Goal: Check status

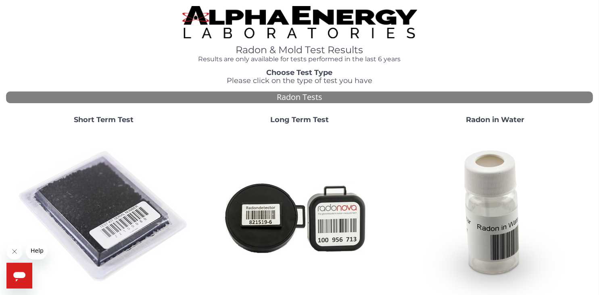
click at [119, 121] on strong "Short Term Test" at bounding box center [104, 119] width 60 height 9
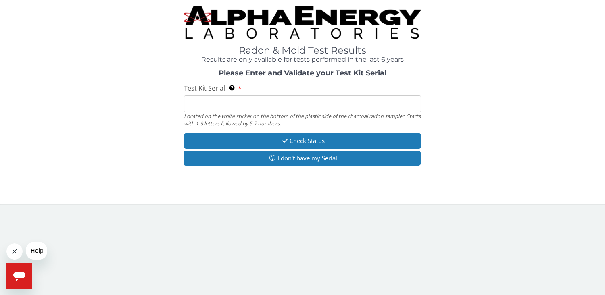
click at [222, 105] on input "Test Kit Serial Located on the white sticker on the bottom of the plastic side …" at bounding box center [302, 103] width 237 height 17
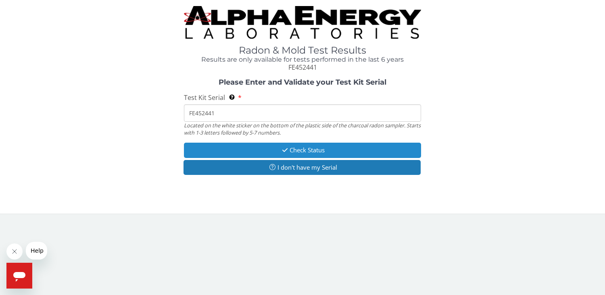
type input "FE452441"
click at [309, 148] on button "Check Status" at bounding box center [302, 150] width 237 height 15
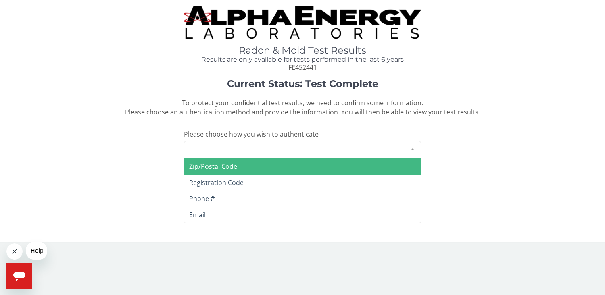
click at [413, 148] on div at bounding box center [412, 149] width 16 height 15
click at [233, 164] on span "Zip/Postal Code" at bounding box center [213, 166] width 48 height 9
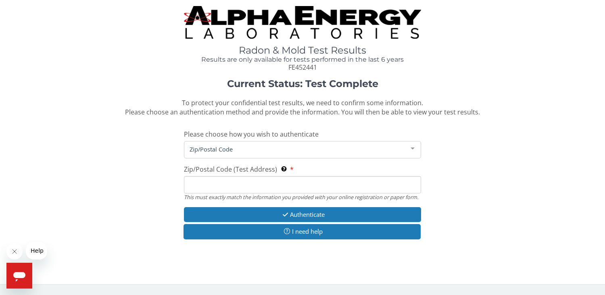
click at [228, 189] on input "Zip/Postal Code (Test Address) This must exactly match the information you prov…" at bounding box center [302, 184] width 237 height 17
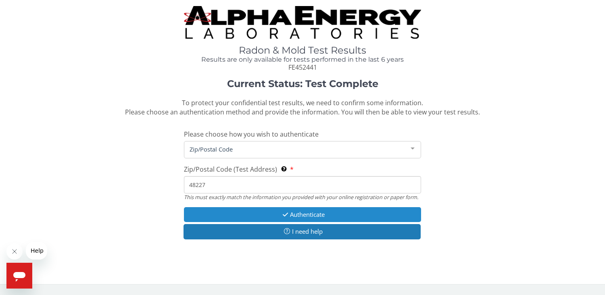
type input "48227"
click at [307, 213] on button "Authenticate" at bounding box center [302, 214] width 237 height 15
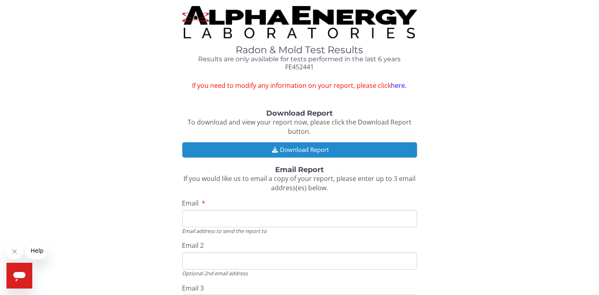
click at [303, 150] on button "Download Report" at bounding box center [299, 149] width 235 height 15
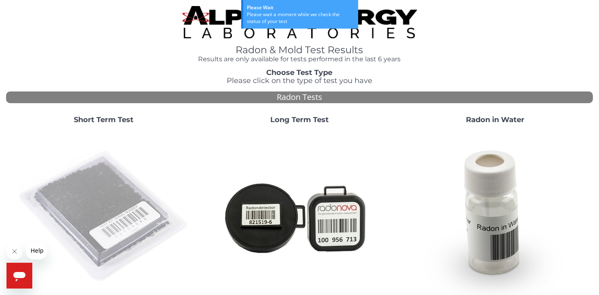
click at [120, 223] on img at bounding box center [103, 216] width 173 height 173
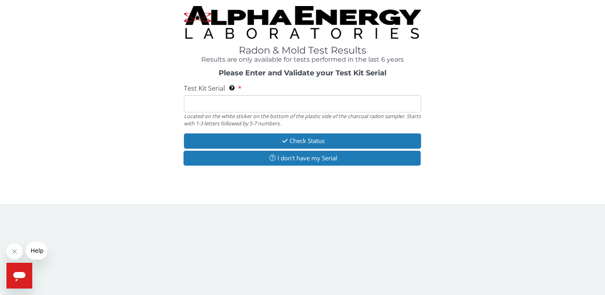
click at [263, 104] on input "Test Kit Serial Located on the white sticker on the bottom of the plastic side …" at bounding box center [302, 103] width 237 height 17
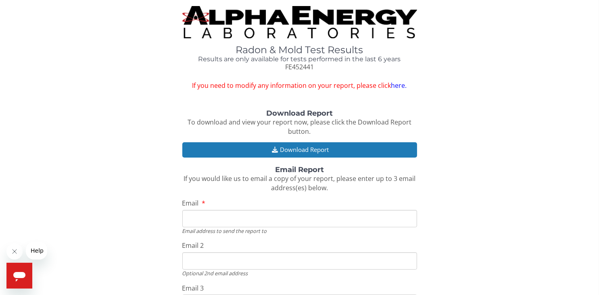
click at [227, 220] on input "Email" at bounding box center [299, 218] width 235 height 17
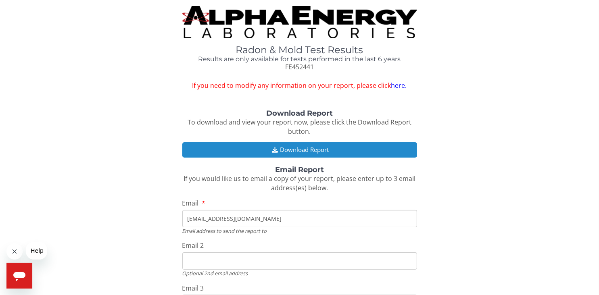
type input "daaeyah@sbcglobal.net"
click at [314, 152] on button "Download Report" at bounding box center [299, 149] width 235 height 15
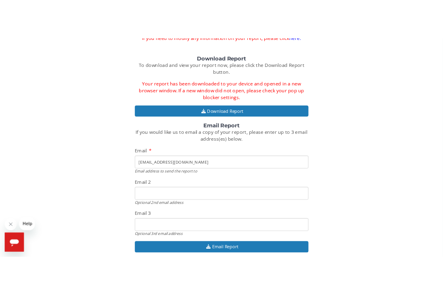
scroll to position [85, 0]
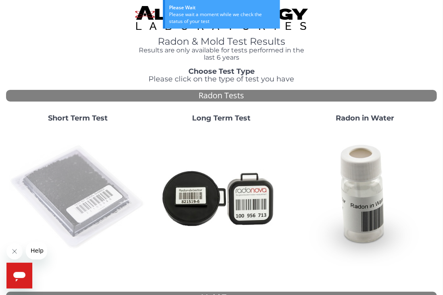
click at [77, 179] on img at bounding box center [77, 197] width 137 height 137
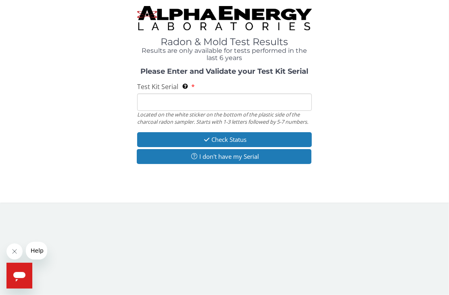
click at [163, 98] on input "Test Kit Serial Located on the white sticker on the bottom of the plastic side …" at bounding box center [224, 102] width 175 height 17
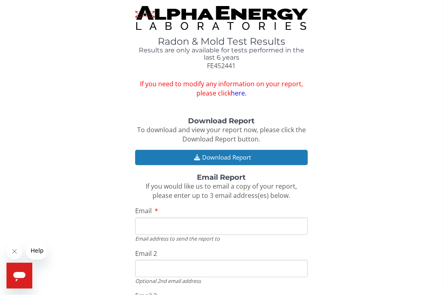
click at [153, 230] on input "Email" at bounding box center [221, 226] width 172 height 17
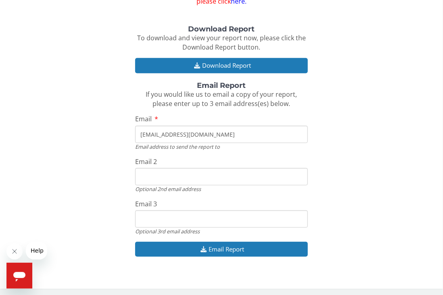
scroll to position [94, 0]
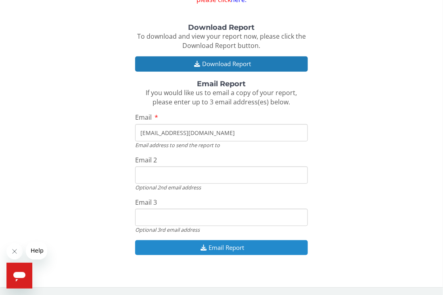
type input "[EMAIL_ADDRESS][DOMAIN_NAME]"
click at [226, 243] on button "Email Report" at bounding box center [221, 247] width 172 height 15
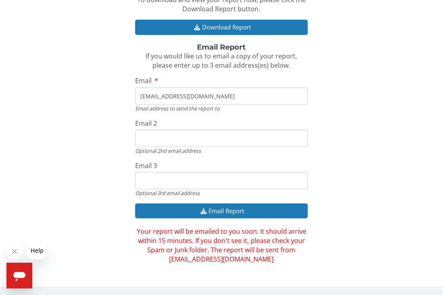
scroll to position [131, 0]
